Goal: Use online tool/utility: Utilize a website feature to perform a specific function

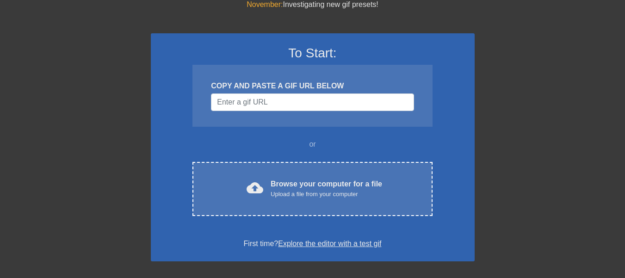
scroll to position [92, 0]
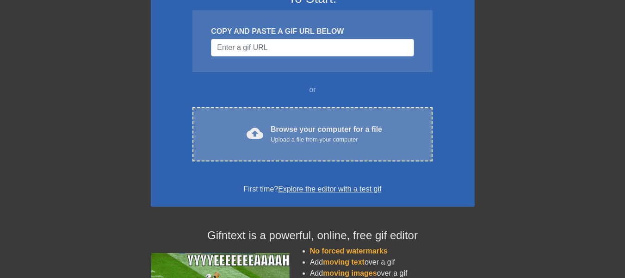
click at [324, 135] on div "Upload a file from your computer" at bounding box center [326, 139] width 111 height 9
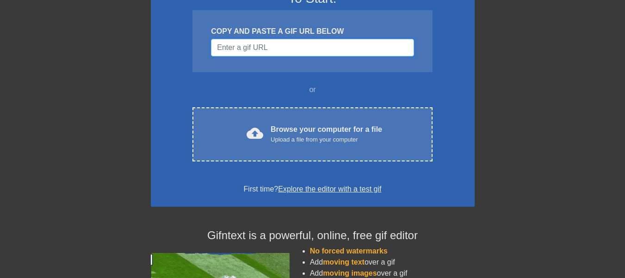
click at [279, 47] on input "Username" at bounding box center [312, 48] width 203 height 18
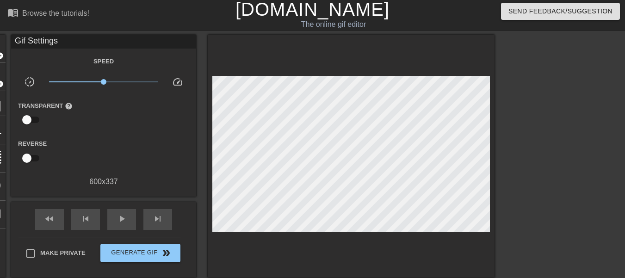
scroll to position [0, 0]
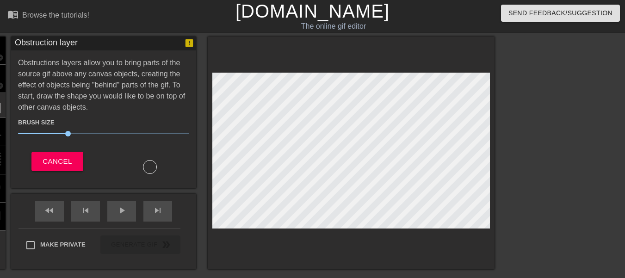
click at [206, 53] on div "title add_circle image add_circle crop photo_size_select_large help keyboard Ob…" at bounding box center [238, 153] width 514 height 233
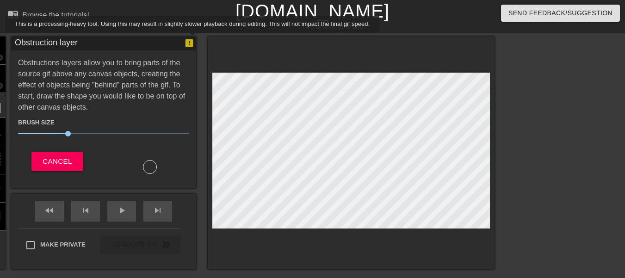
click at [192, 39] on icon at bounding box center [189, 43] width 10 height 10
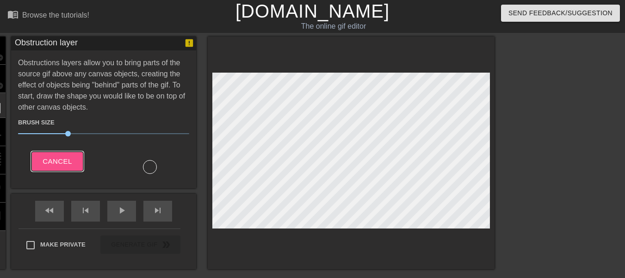
click at [70, 162] on button "Cancel" at bounding box center [56, 161] width 51 height 19
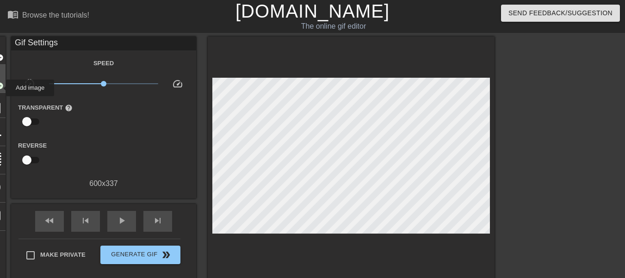
click at [0, 88] on span "add_circle" at bounding box center [0, 86] width 8 height 8
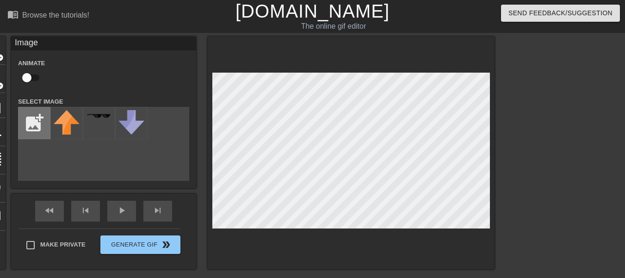
click at [30, 121] on input "file" at bounding box center [33, 122] width 31 height 31
type input "C:\fakepath\xSwgQV-ezgif.com-gif-maker.gif"
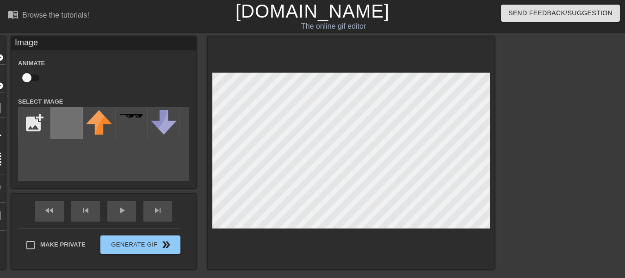
click at [62, 127] on div at bounding box center [66, 123] width 32 height 32
click at [27, 77] on input "checkbox" at bounding box center [26, 78] width 53 height 18
checkbox input "true"
click at [449, 277] on html "menu_book Browse the tutorials! [DOMAIN_NAME] The online gif editor Send Feedba…" at bounding box center [312, 184] width 625 height 369
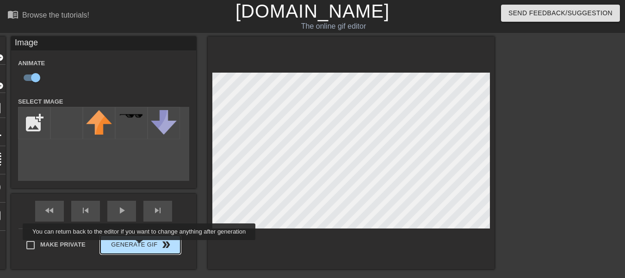
click at [139, 246] on span "Generate Gif double_arrow" at bounding box center [140, 244] width 73 height 11
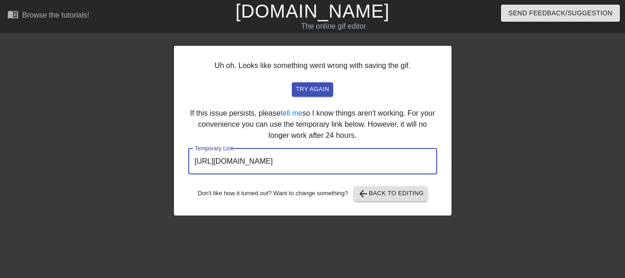
click at [349, 157] on input "[URL][DOMAIN_NAME]" at bounding box center [312, 161] width 249 height 26
